Goal: Find specific page/section: Find specific page/section

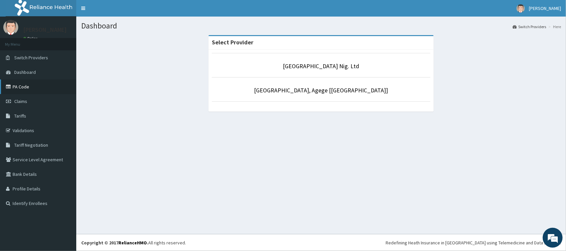
click at [25, 85] on link "PA Code" at bounding box center [38, 87] width 76 height 15
click at [23, 87] on link "PA Code" at bounding box center [38, 87] width 76 height 15
click at [21, 85] on link "PA Code" at bounding box center [38, 87] width 76 height 15
click at [23, 87] on link "PA Code" at bounding box center [38, 87] width 76 height 15
